Goal: Task Accomplishment & Management: Manage account settings

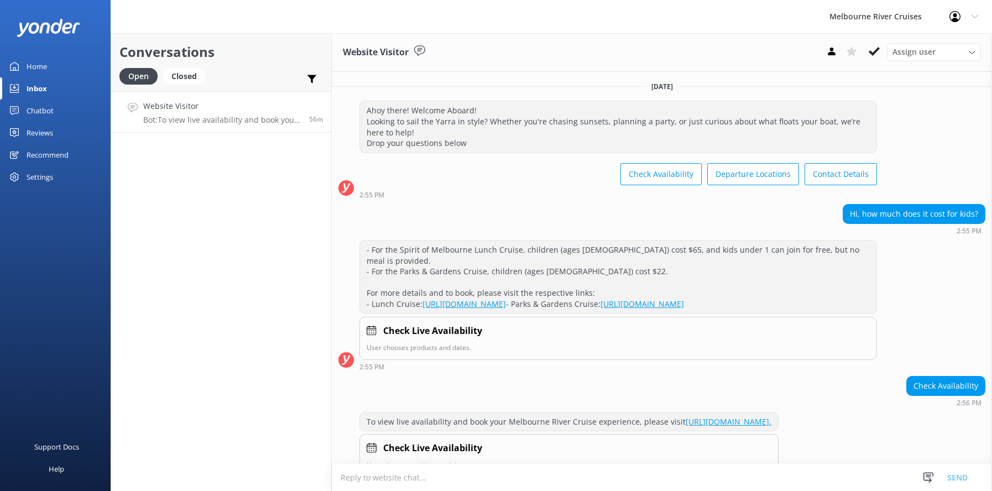
scroll to position [113, 0]
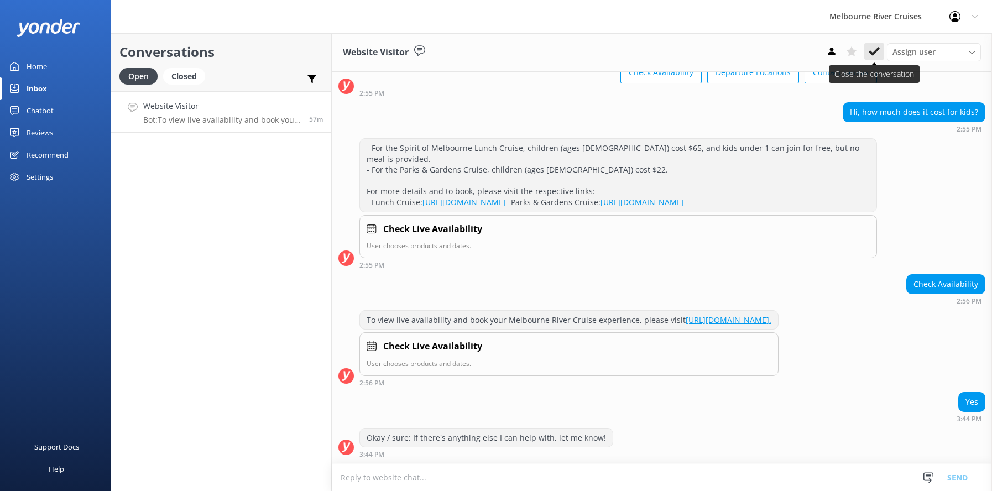
click at [874, 48] on icon at bounding box center [874, 51] width 11 height 11
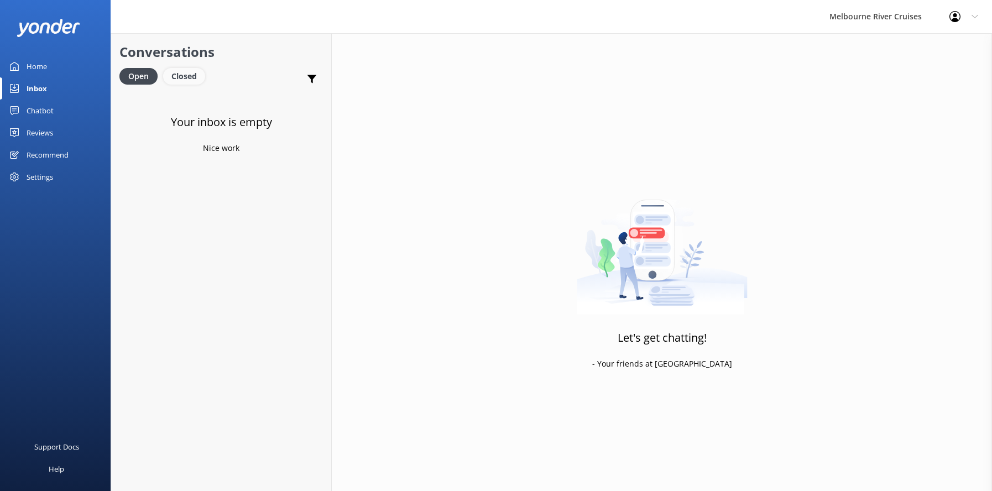
click at [180, 75] on div "Closed" at bounding box center [184, 76] width 42 height 17
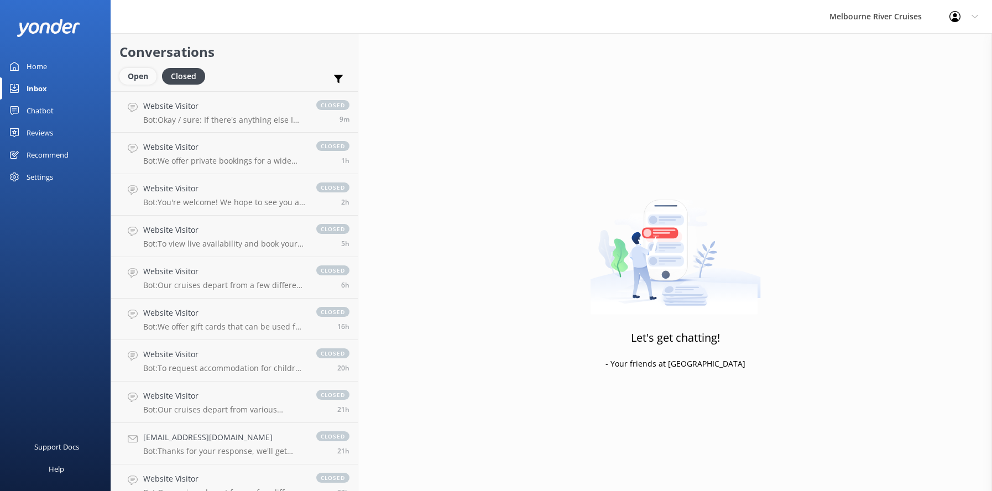
click at [132, 75] on div "Open" at bounding box center [137, 76] width 37 height 17
